Goal: Find specific page/section

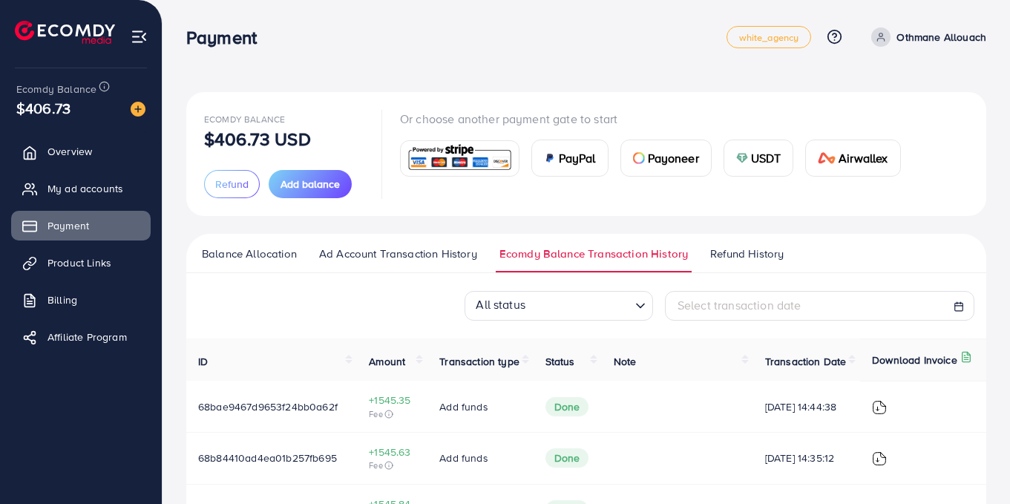
scroll to position [272, 0]
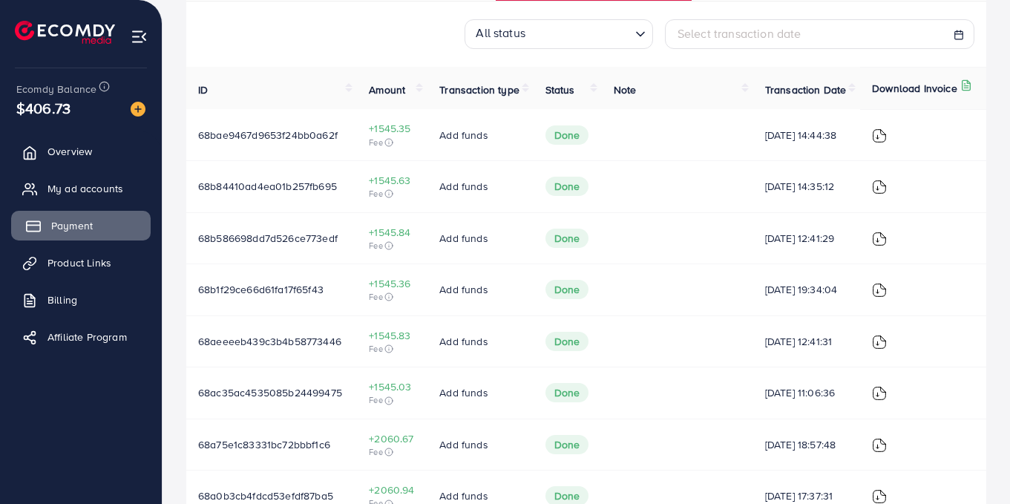
click at [49, 233] on link "Payment" at bounding box center [80, 226] width 139 height 30
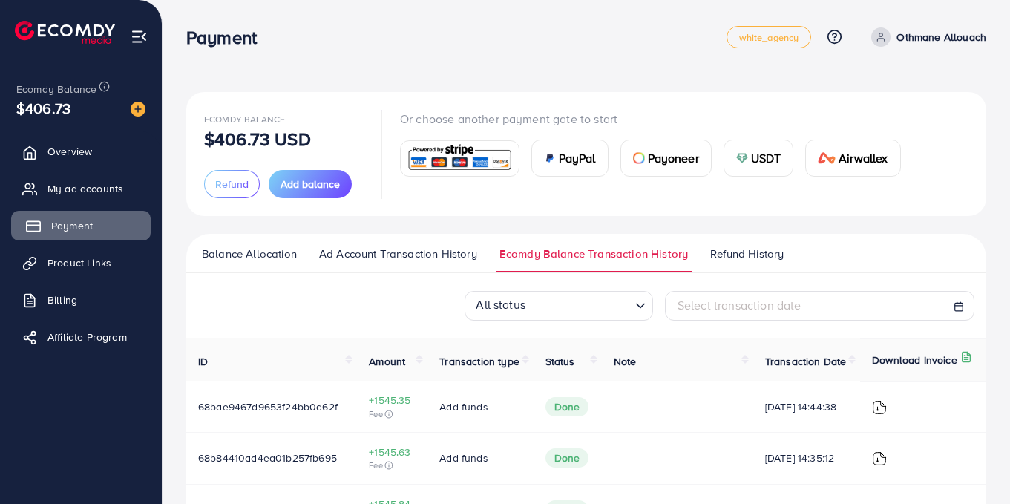
click at [46, 220] on link "Payment" at bounding box center [80, 226] width 139 height 30
click at [56, 141] on link "Overview" at bounding box center [80, 152] width 139 height 30
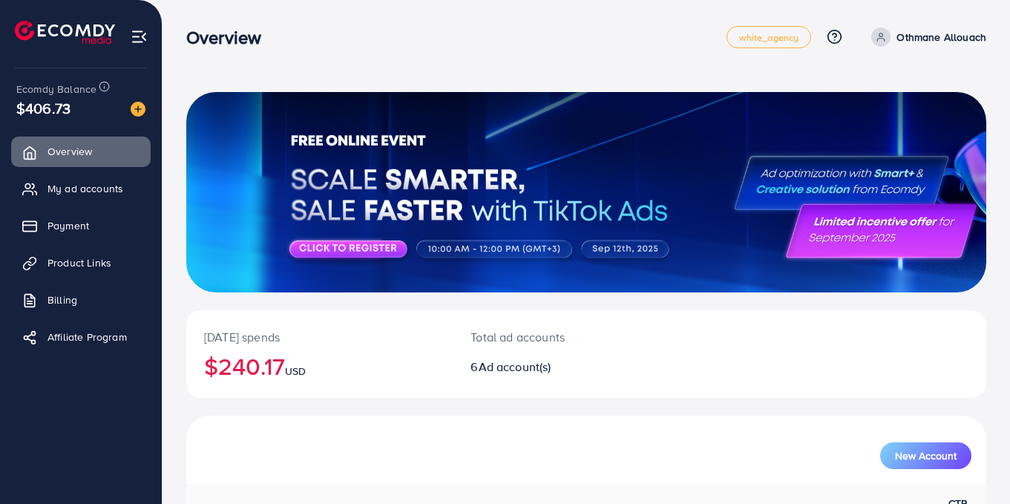
click at [56, 221] on span "Payment" at bounding box center [68, 225] width 42 height 15
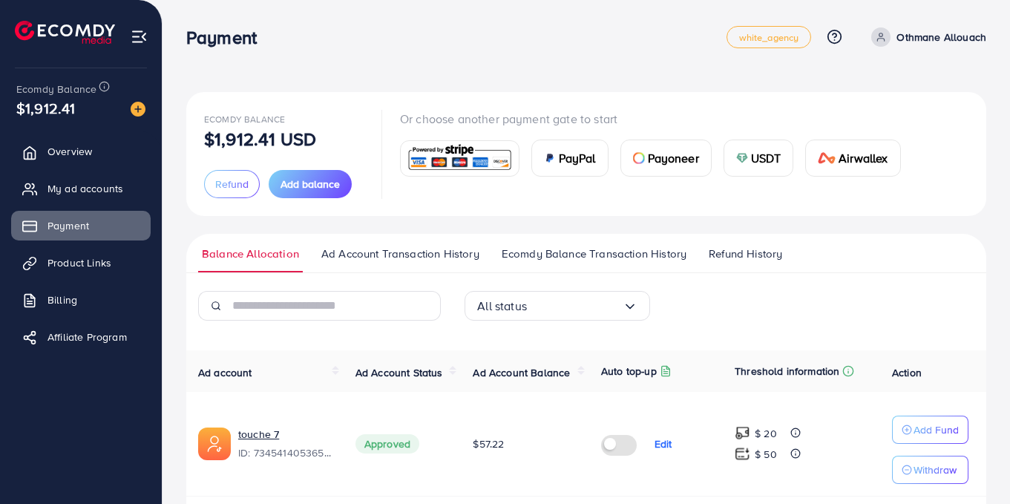
scroll to position [578, 0]
